Goal: Transaction & Acquisition: Purchase product/service

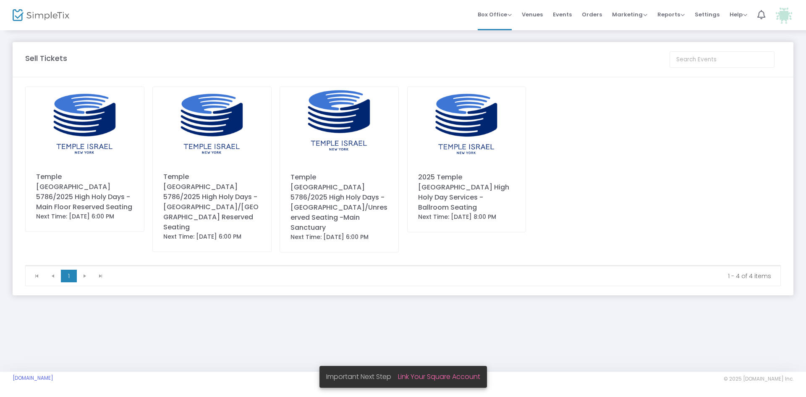
click at [82, 174] on div "Temple [GEOGRAPHIC_DATA] 5786/2025 High Holy Days - Main Floor Reserved Seating" at bounding box center [84, 192] width 97 height 40
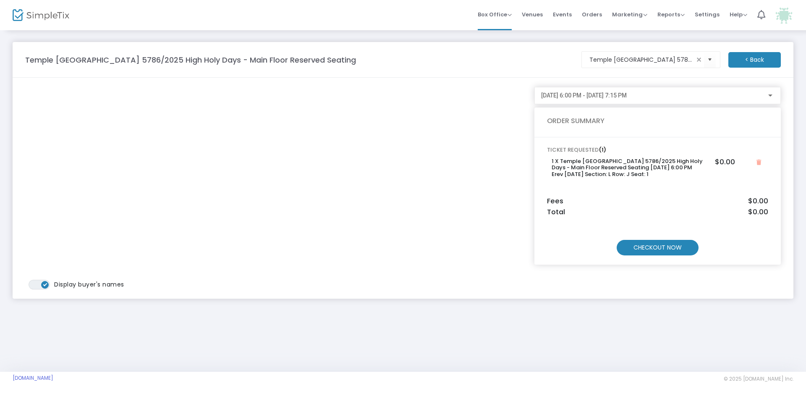
click at [637, 191] on m-panel-content "TICKET REQUESTED (1) 1 X Temple [GEOGRAPHIC_DATA] 5786/2025 High Holy Days - Ma…" at bounding box center [658, 200] width 247 height 127
click at [632, 200] on h5 "Fees $0.00" at bounding box center [657, 201] width 221 height 8
click at [637, 190] on m-panel-content "TICKET REQUESTED (1) 1 X Temple [GEOGRAPHIC_DATA] 5786/2025 High Holy Days - Ma…" at bounding box center [658, 200] width 247 height 127
click at [687, 94] on div "[DATE] 6:00 PM - [DATE] 7:15 PM" at bounding box center [654, 95] width 226 height 7
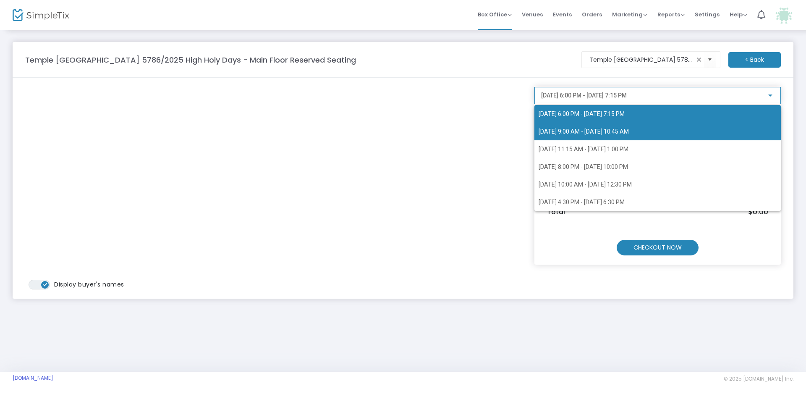
click at [629, 132] on span "[DATE] 9:00 AM - [DATE] 10:45 AM" at bounding box center [584, 131] width 90 height 7
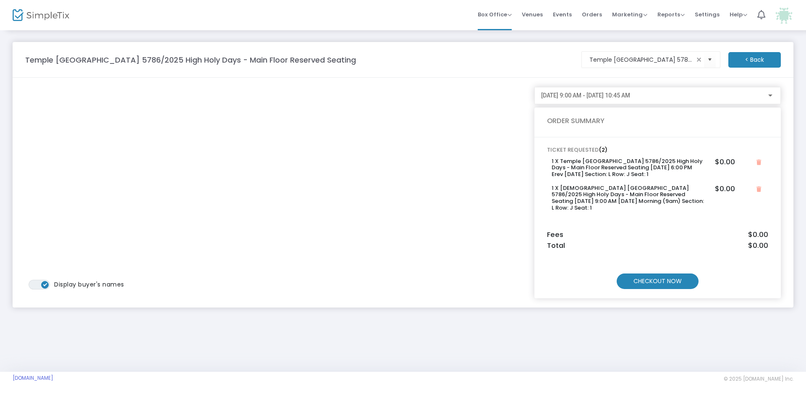
click at [630, 96] on span "[DATE] 9:00 AM - [DATE] 10:45 AM" at bounding box center [585, 95] width 89 height 7
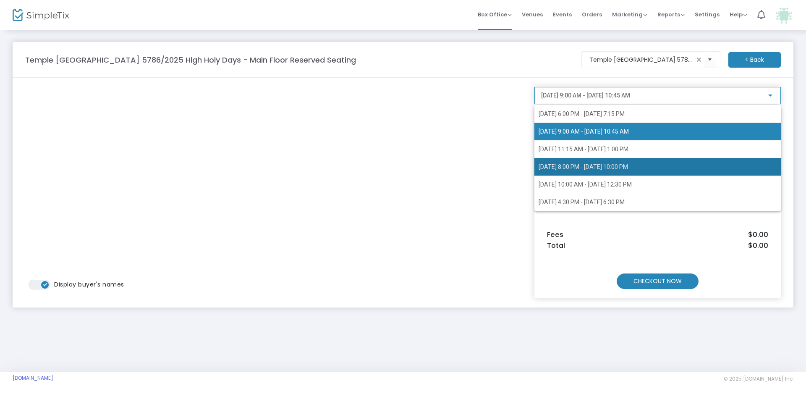
click at [606, 166] on span "[DATE] 8:00 PM - [DATE] 10:00 PM" at bounding box center [583, 166] width 89 height 7
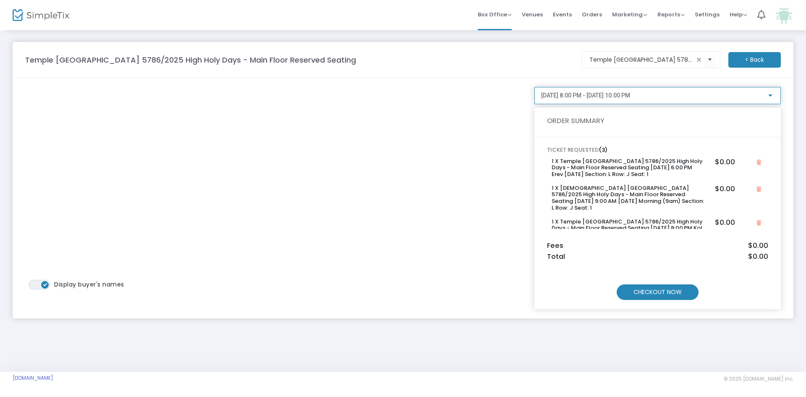
click at [630, 97] on span "[DATE] 8:00 PM - [DATE] 10:00 PM" at bounding box center [585, 95] width 89 height 7
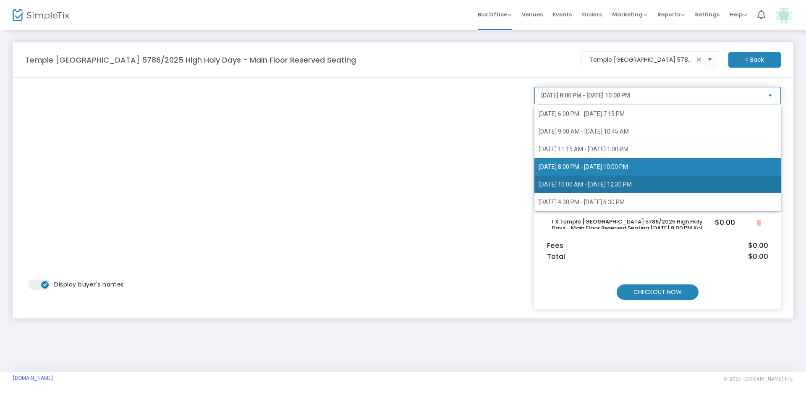
click at [604, 181] on span "[DATE] 10:00 AM - [DATE] 12:30 PM" at bounding box center [585, 184] width 93 height 7
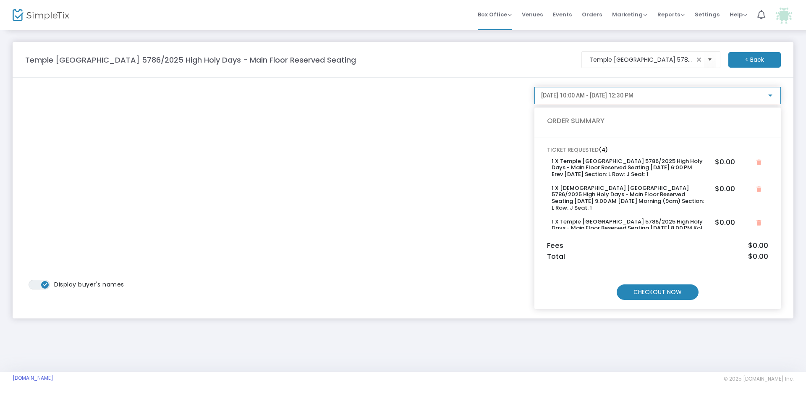
click at [634, 95] on span "[DATE] 10:00 AM - [DATE] 12:30 PM" at bounding box center [587, 95] width 92 height 7
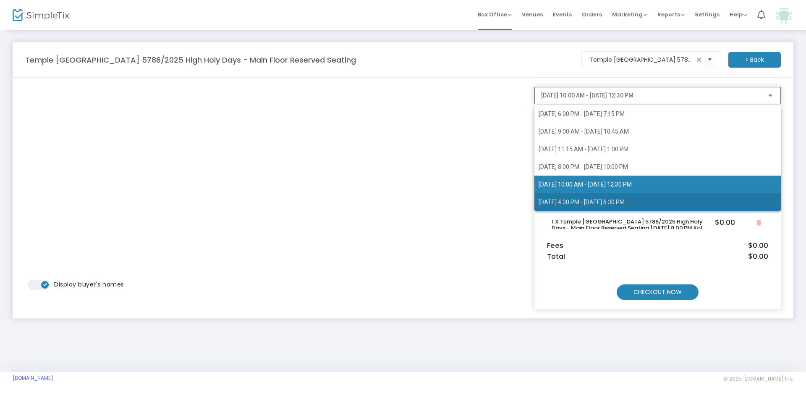
click at [624, 202] on span "[DATE] 4:30 PM - [DATE] 6:30 PM" at bounding box center [582, 202] width 86 height 7
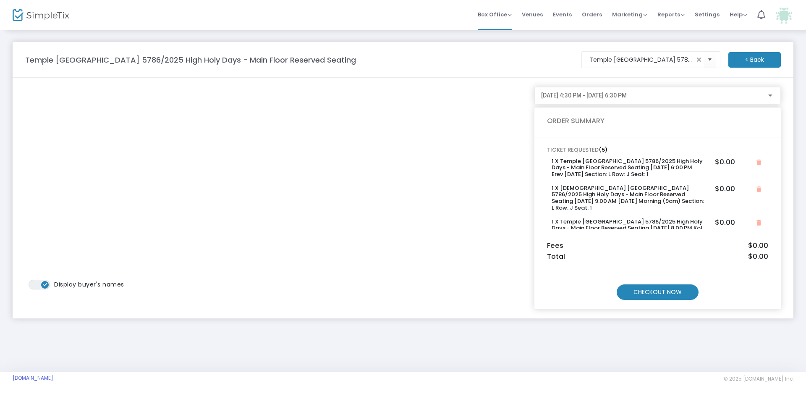
click at [677, 292] on m-button "CHECKOUT NOW" at bounding box center [658, 292] width 82 height 16
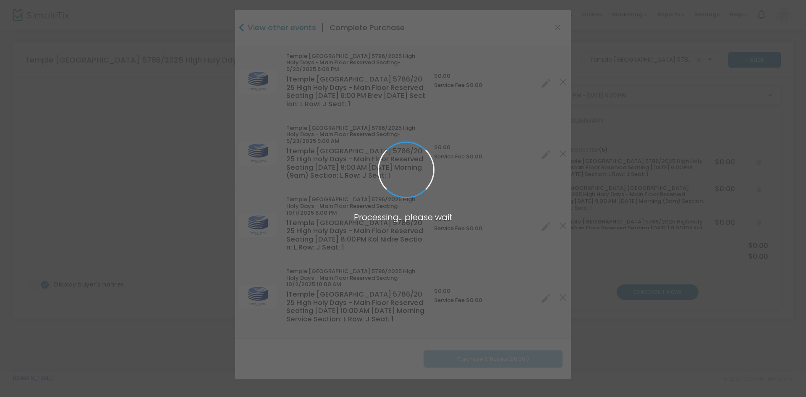
type input "[US_STATE]"
